Goal: Information Seeking & Learning: Check status

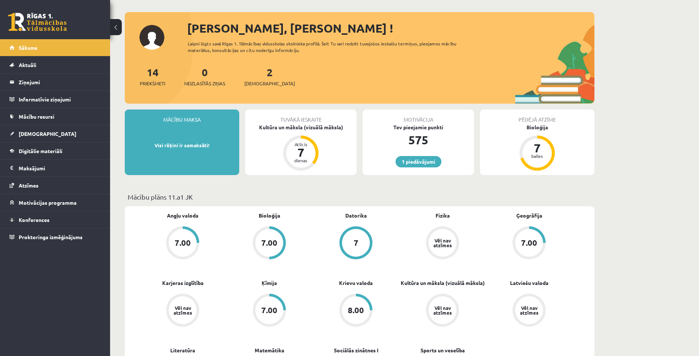
scroll to position [44, 0]
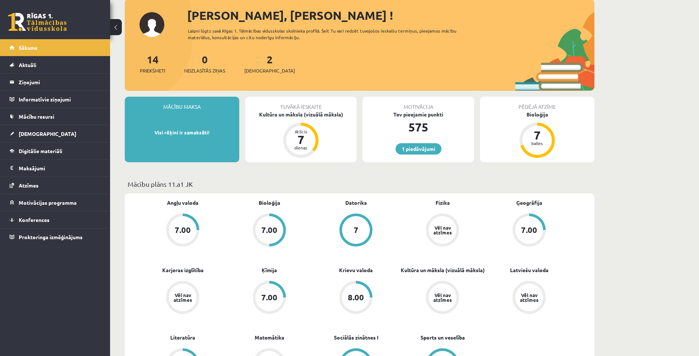
click at [523, 217] on div "7.00" at bounding box center [529, 230] width 28 height 28
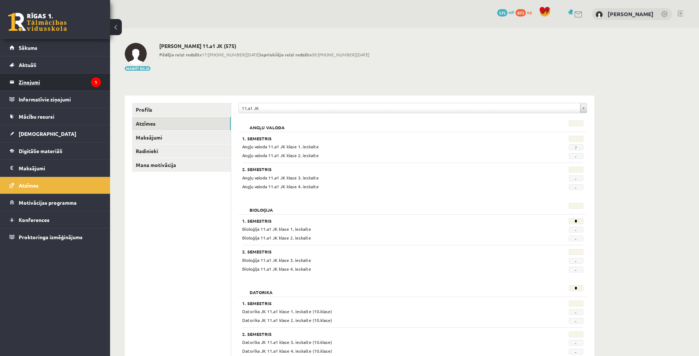
click at [28, 82] on legend "Ziņojumi 1" at bounding box center [60, 82] width 82 height 17
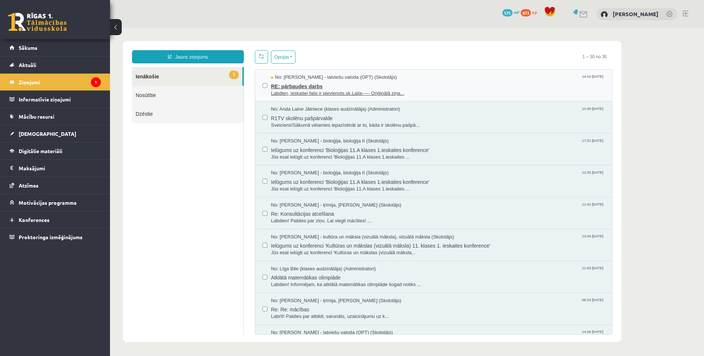
click at [314, 88] on span "RE: pārbaudes darbs" at bounding box center [438, 85] width 334 height 9
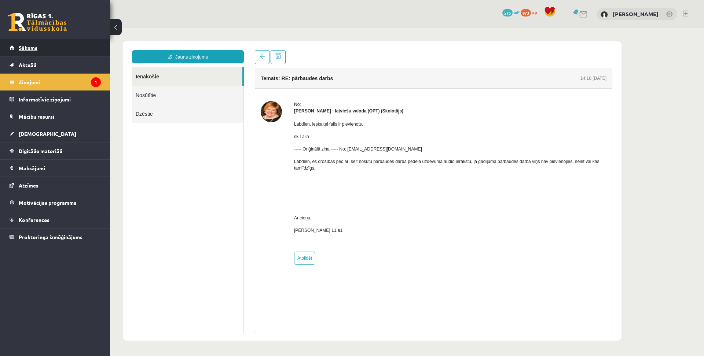
click at [29, 48] on span "Sākums" at bounding box center [28, 47] width 19 height 7
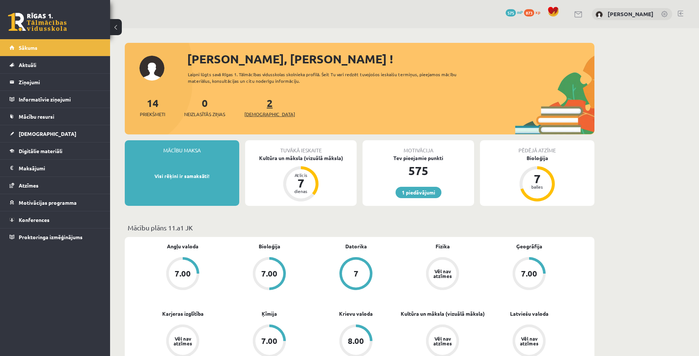
click at [262, 112] on span "[DEMOGRAPHIC_DATA]" at bounding box center [269, 114] width 51 height 7
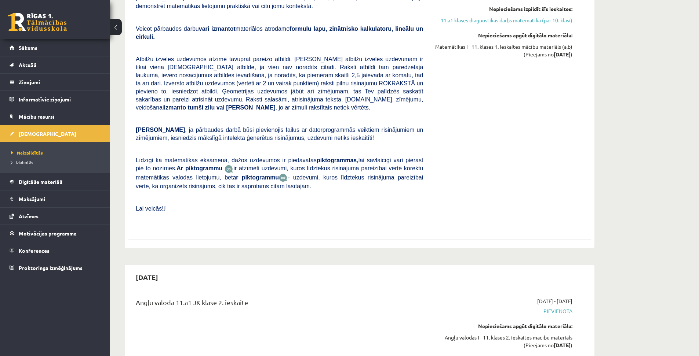
scroll to position [708, 0]
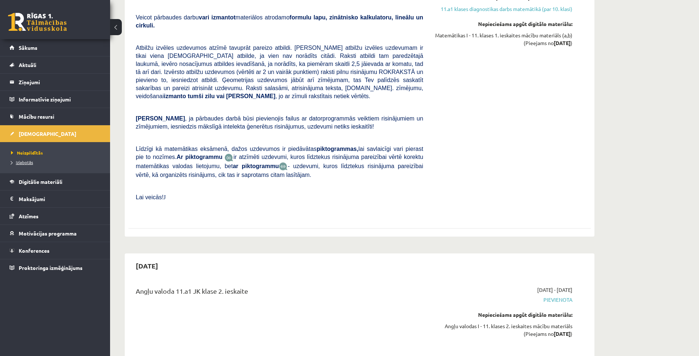
click at [20, 164] on span "Izlabotās" at bounding box center [22, 163] width 22 height 6
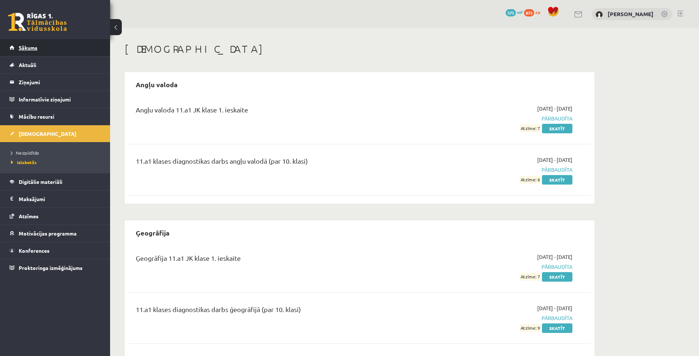
click at [29, 51] on link "Sākums" at bounding box center [55, 47] width 91 height 17
